Goal: Task Accomplishment & Management: Manage account settings

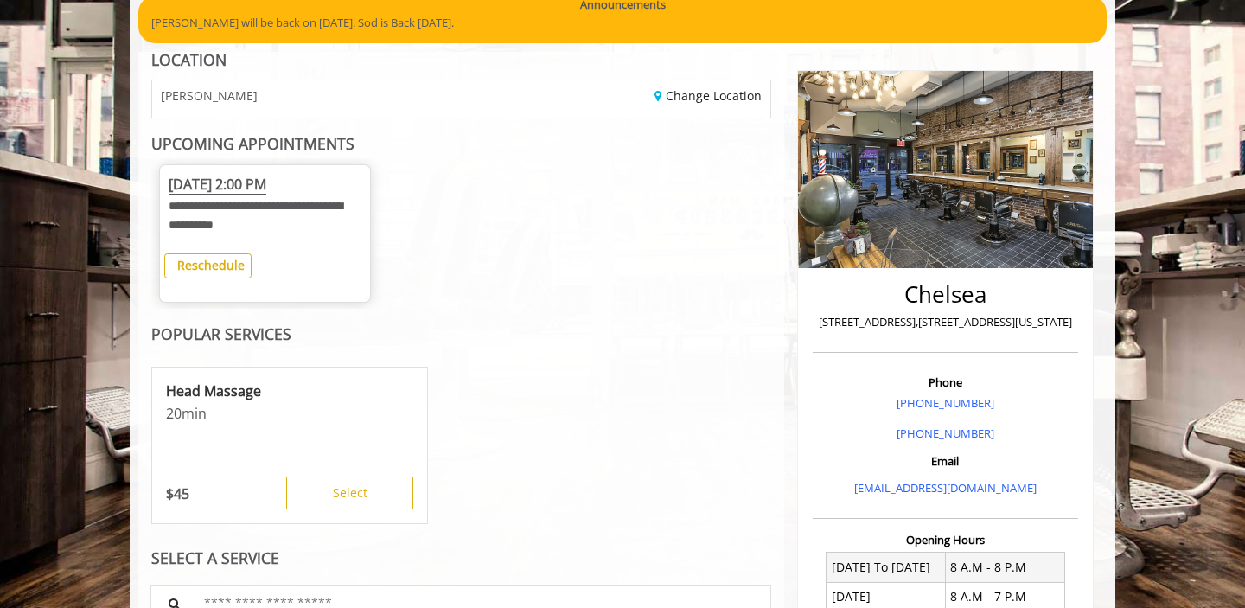
scroll to position [159, 0]
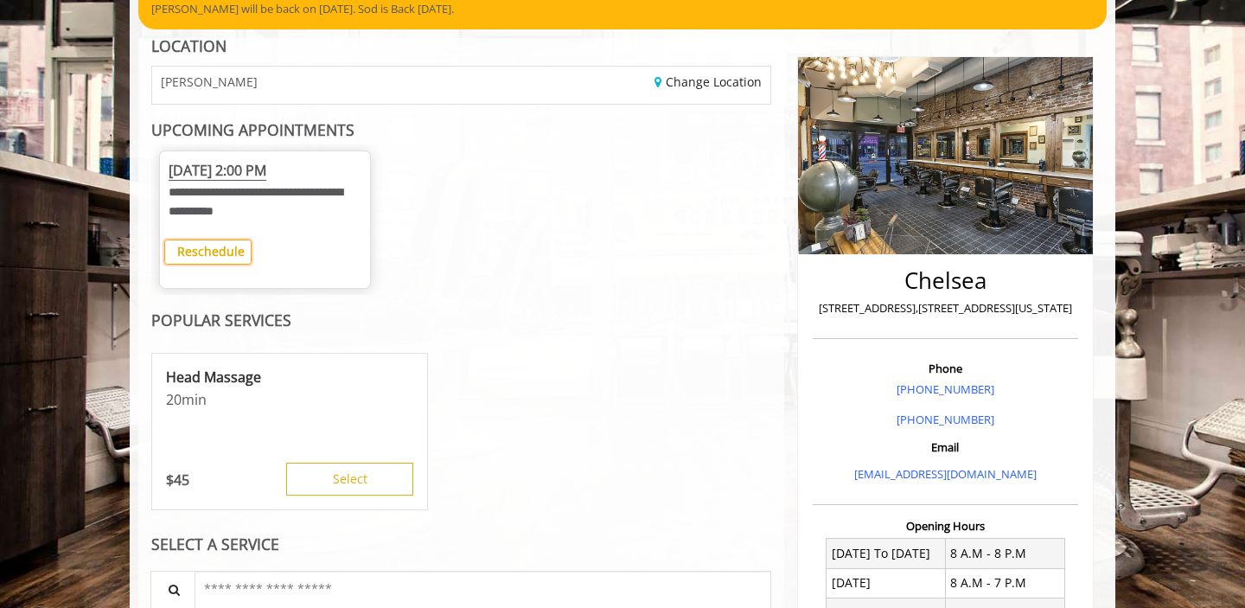
click at [229, 249] on b "Reschedule" at bounding box center [210, 251] width 67 height 16
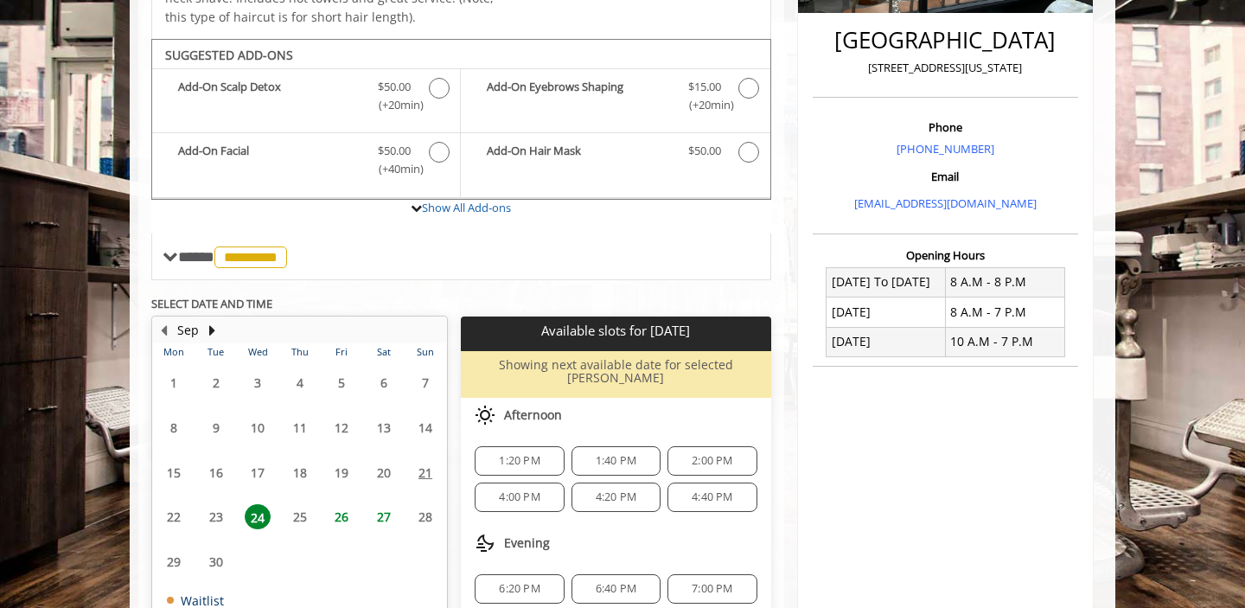
scroll to position [22, 0]
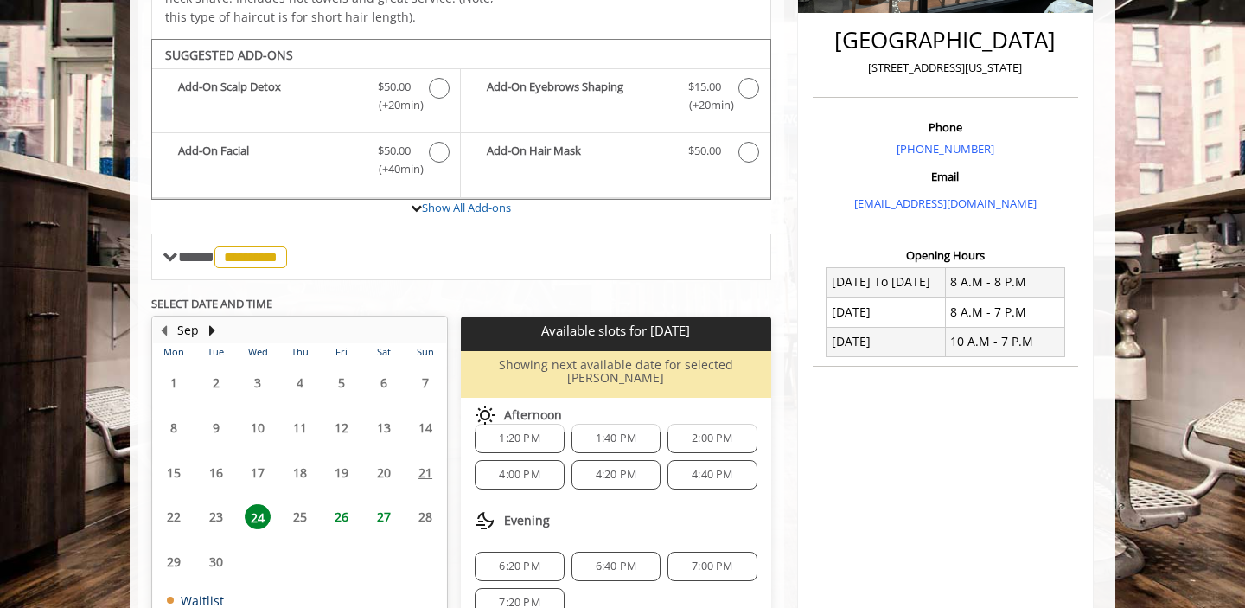
click at [345, 508] on span "26" at bounding box center [342, 516] width 26 height 25
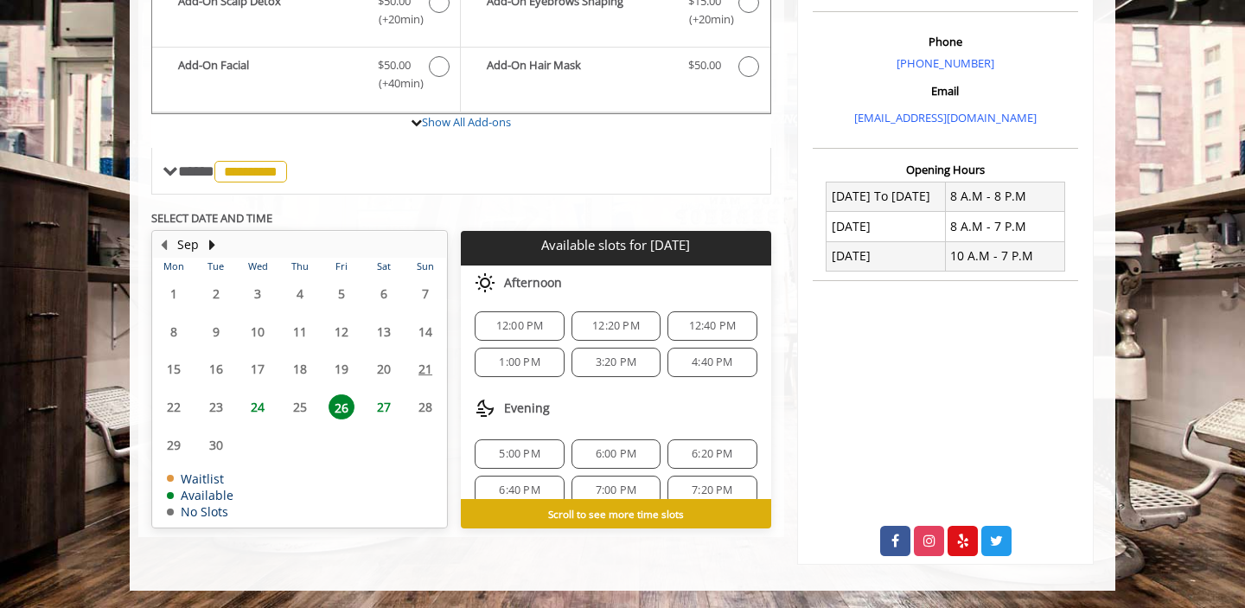
scroll to position [207, 0]
click at [540, 358] on span "1:00 PM" at bounding box center [520, 359] width 74 height 14
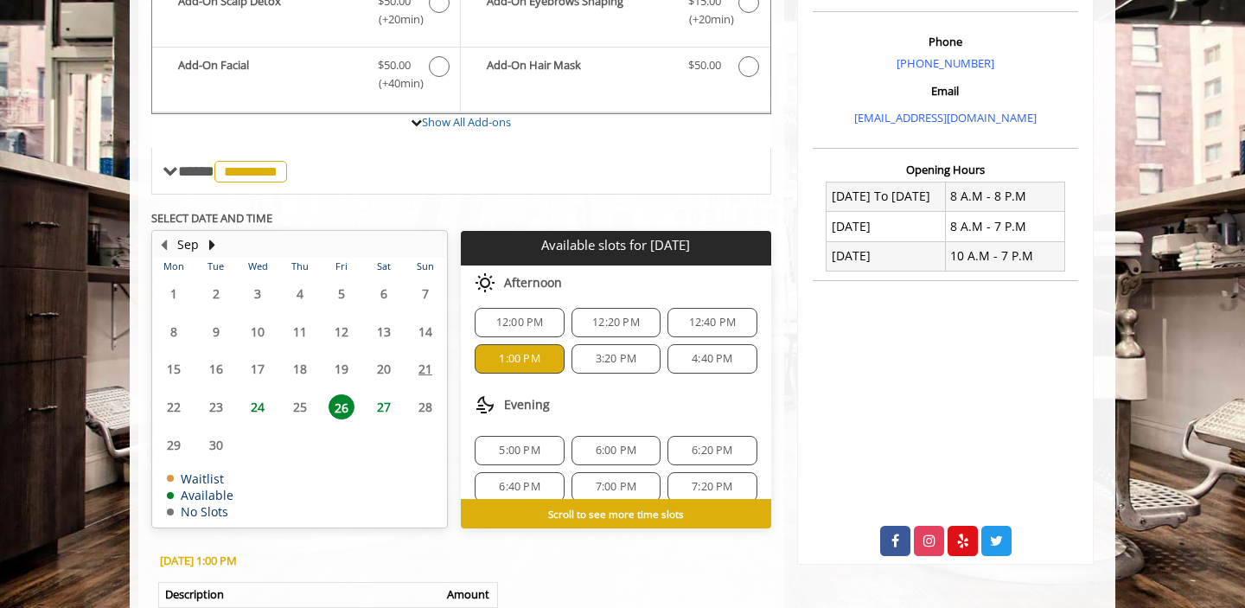
scroll to position [796, 0]
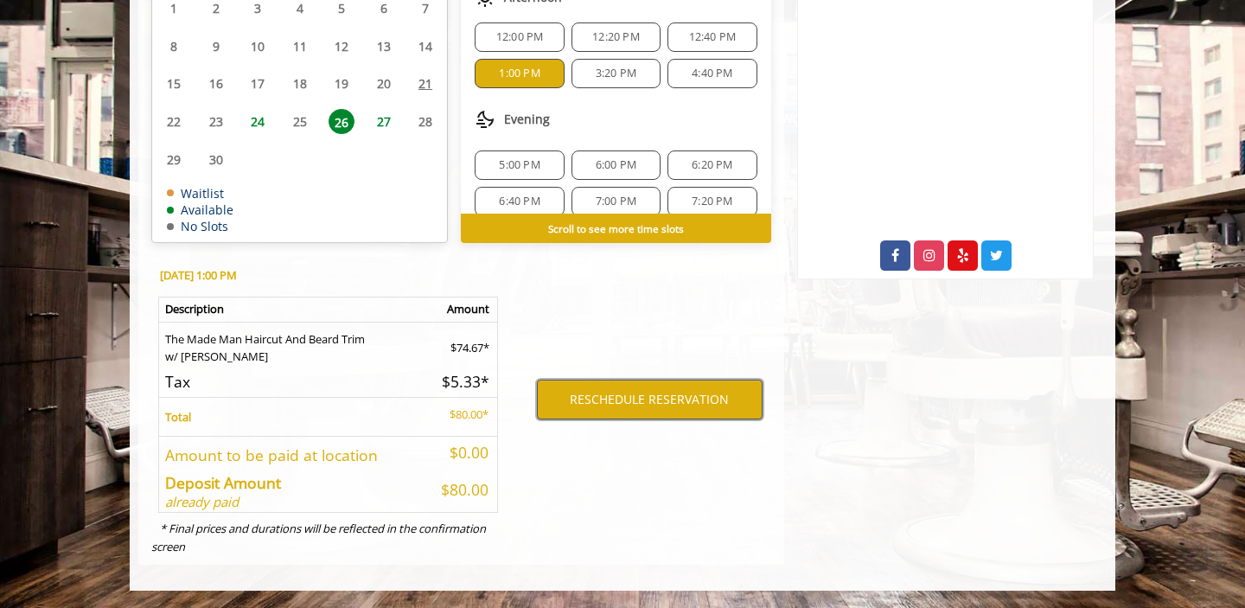
click at [604, 408] on button "RESCHEDULE RESERVATION" at bounding box center [650, 400] width 226 height 40
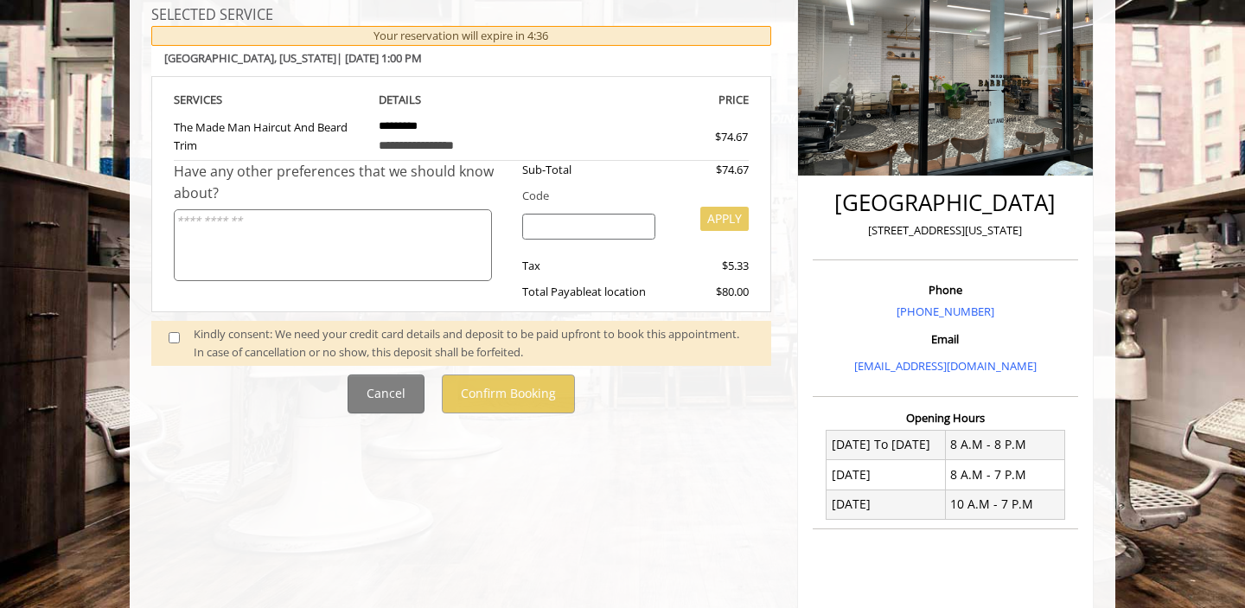
scroll to position [267, 0]
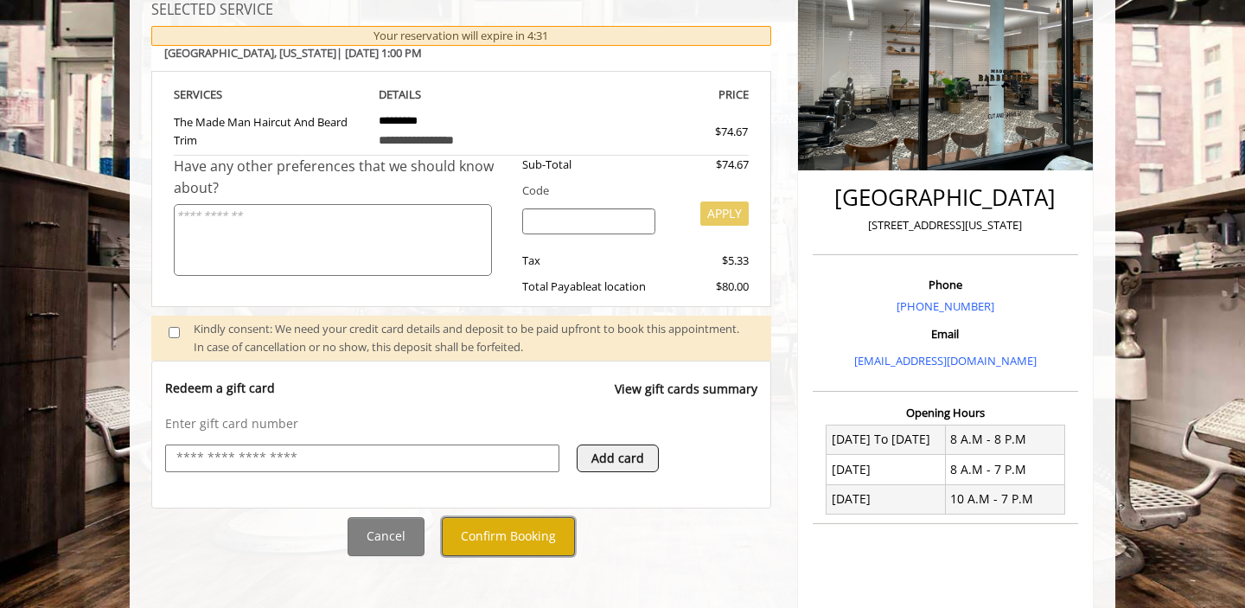
click at [516, 550] on button "Confirm Booking" at bounding box center [508, 536] width 133 height 39
